Goal: Contribute content: Add original content to the website for others to see

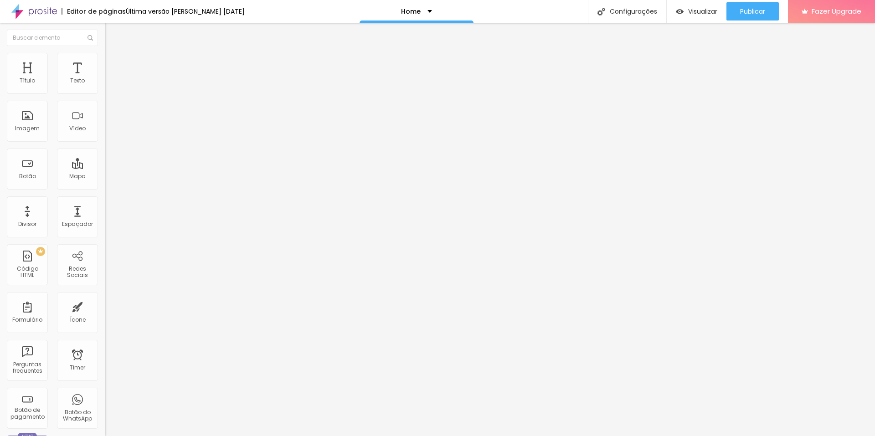
click at [105, 78] on img at bounding box center [107, 75] width 5 height 5
drag, startPoint x: 327, startPoint y: 130, endPoint x: 560, endPoint y: 131, distance: 233.4
drag, startPoint x: 333, startPoint y: 139, endPoint x: 566, endPoint y: 139, distance: 233.4
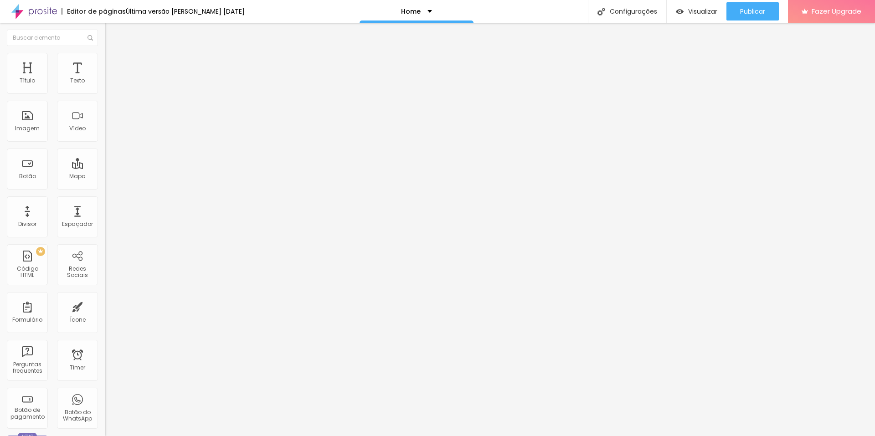
scroll to position [1251, 0]
drag, startPoint x: 327, startPoint y: 133, endPoint x: 560, endPoint y: 133, distance: 232.4
click at [746, 10] on span "Publicar" at bounding box center [752, 11] width 25 height 7
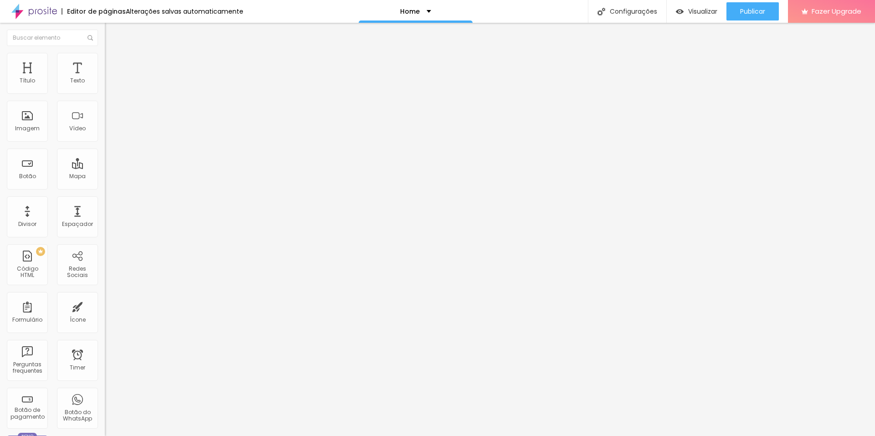
click at [105, 78] on span "Trocar imagem" at bounding box center [130, 75] width 50 height 8
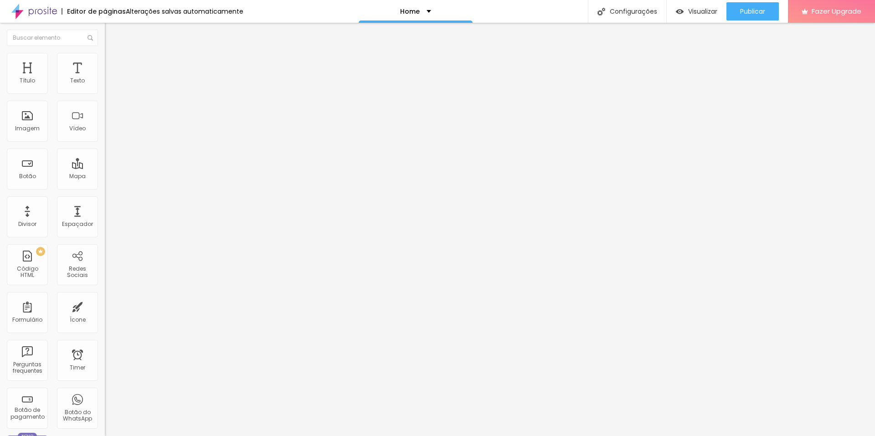
click at [754, 16] on div "Publicar" at bounding box center [752, 11] width 25 height 18
click at [693, 15] on span "Visualizar" at bounding box center [694, 11] width 29 height 7
click at [760, 8] on span "Publicar" at bounding box center [752, 11] width 25 height 7
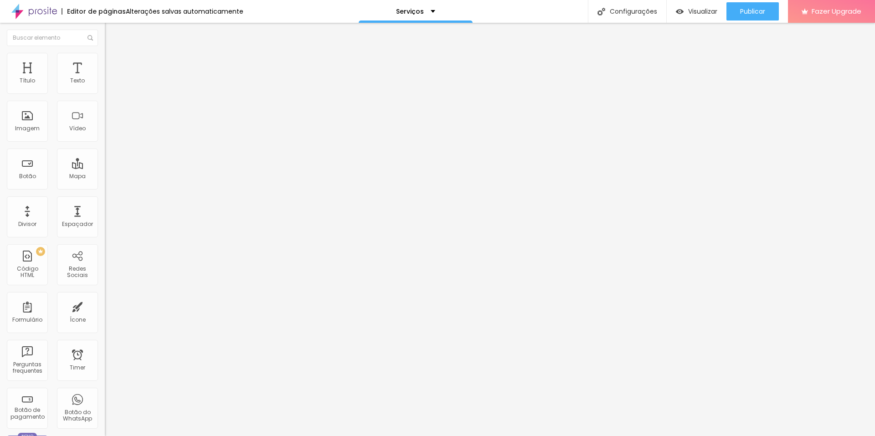
click at [105, 78] on span "Trocar imagem" at bounding box center [130, 75] width 50 height 8
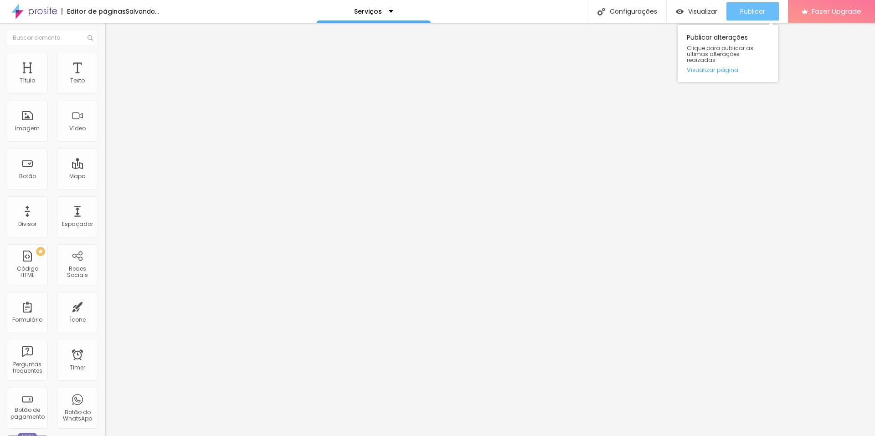
click at [757, 14] on span "Publicar" at bounding box center [752, 11] width 25 height 7
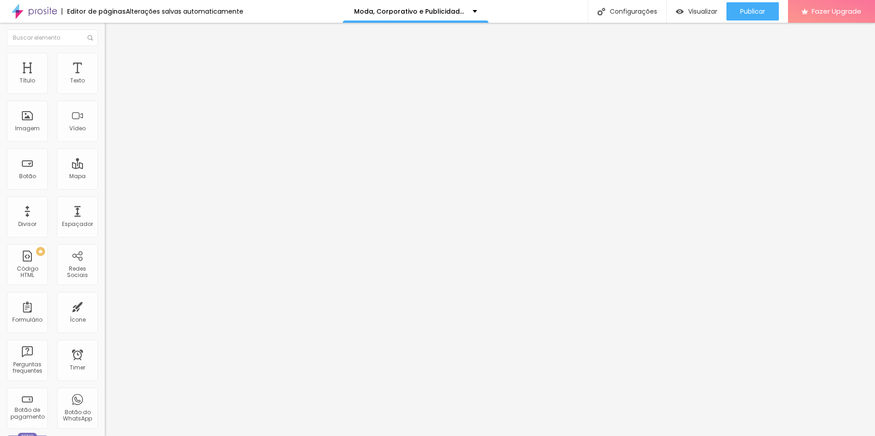
click at [105, 78] on img at bounding box center [107, 75] width 5 height 5
drag, startPoint x: 410, startPoint y: 213, endPoint x: 566, endPoint y: 211, distance: 155.9
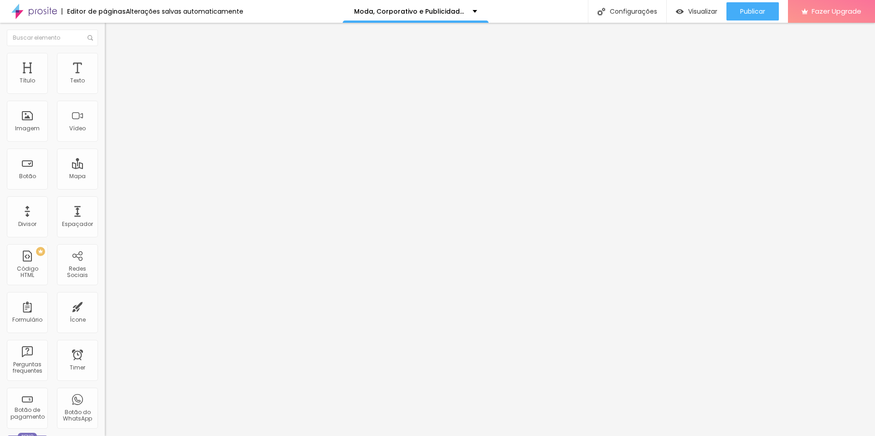
click at [105, 78] on img at bounding box center [107, 75] width 5 height 5
drag, startPoint x: 324, startPoint y: 136, endPoint x: 557, endPoint y: 138, distance: 233.4
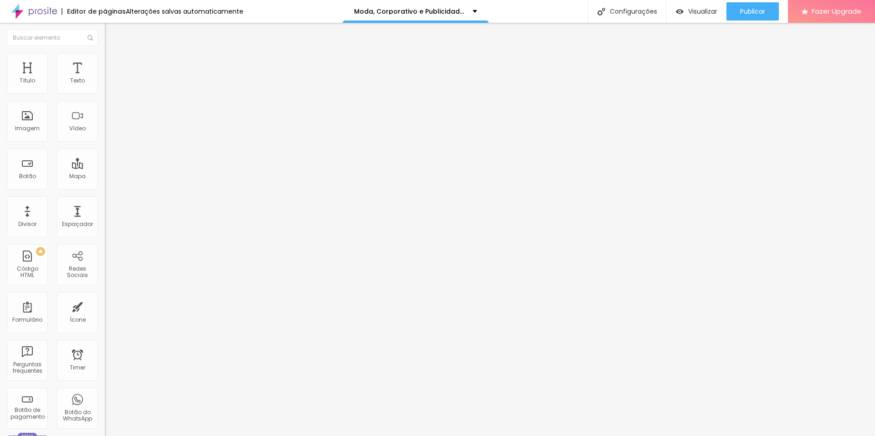
drag, startPoint x: 324, startPoint y: 136, endPoint x: 557, endPoint y: 139, distance: 232.9
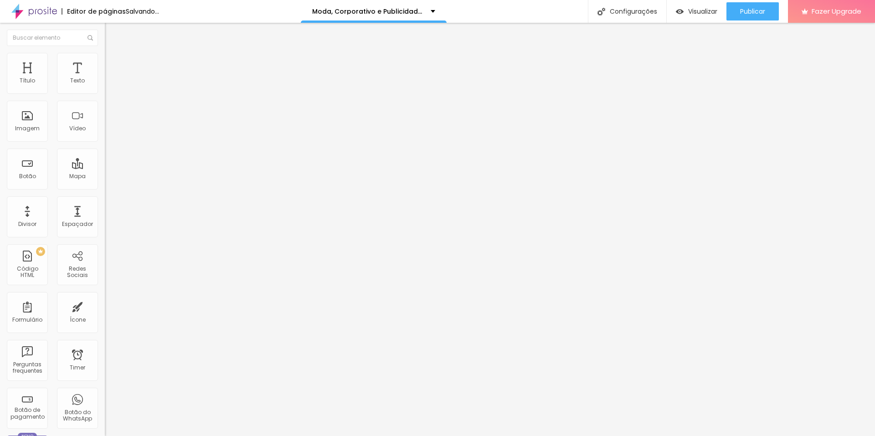
drag, startPoint x: 332, startPoint y: 145, endPoint x: 567, endPoint y: 145, distance: 234.7
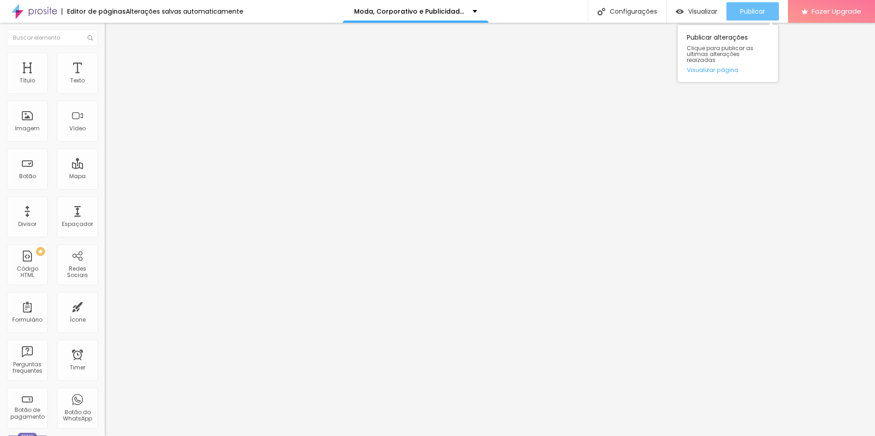
click at [758, 13] on span "Publicar" at bounding box center [752, 11] width 25 height 7
click at [736, 13] on button "Publicar" at bounding box center [752, 11] width 52 height 18
